Goal: Task Accomplishment & Management: Use online tool/utility

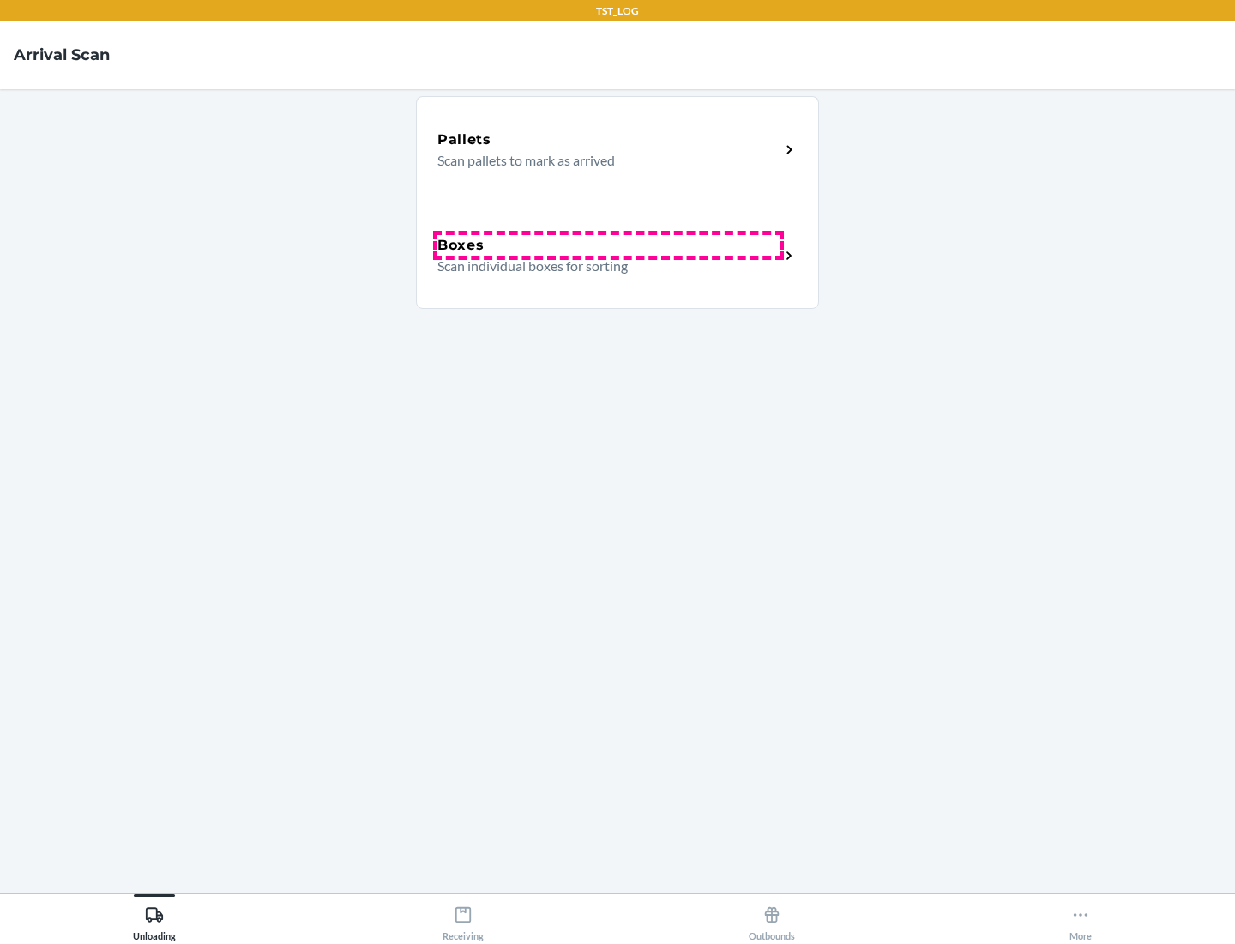
click at [608, 245] on div "Boxes" at bounding box center [608, 245] width 342 height 21
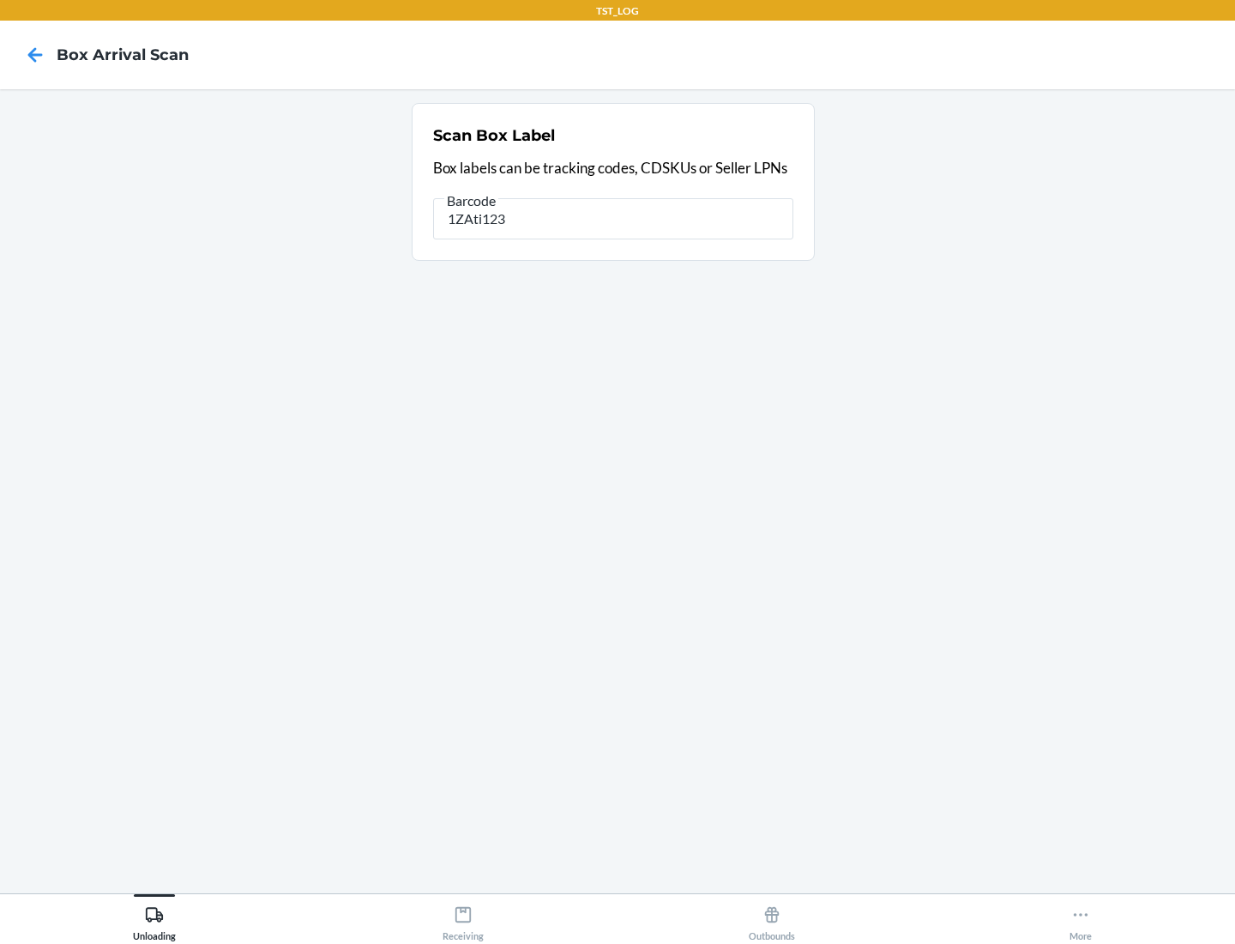
type input "1ZAti123"
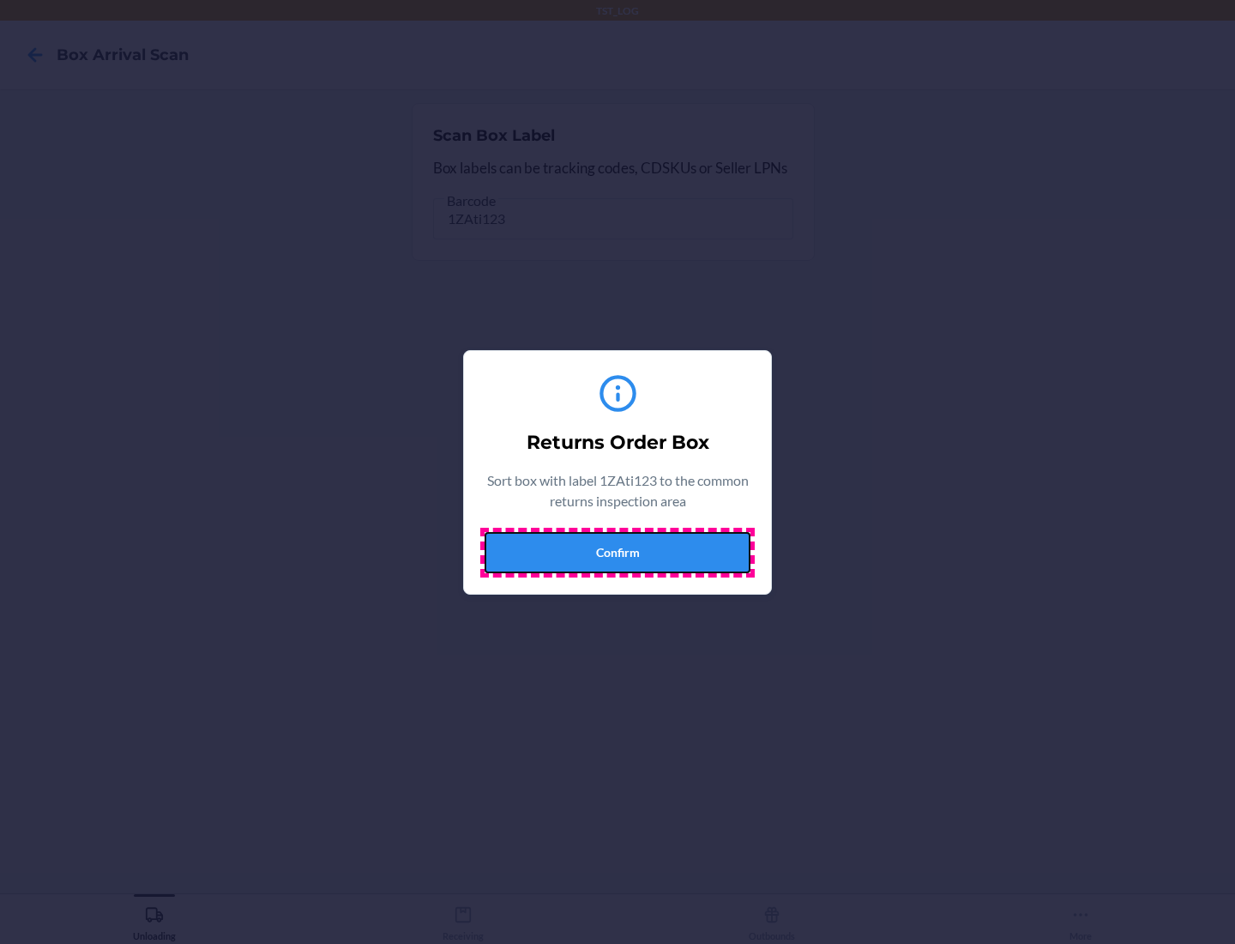
click at [618, 552] on button "Confirm" at bounding box center [618, 552] width 266 height 41
